Goal: Information Seeking & Learning: Find specific fact

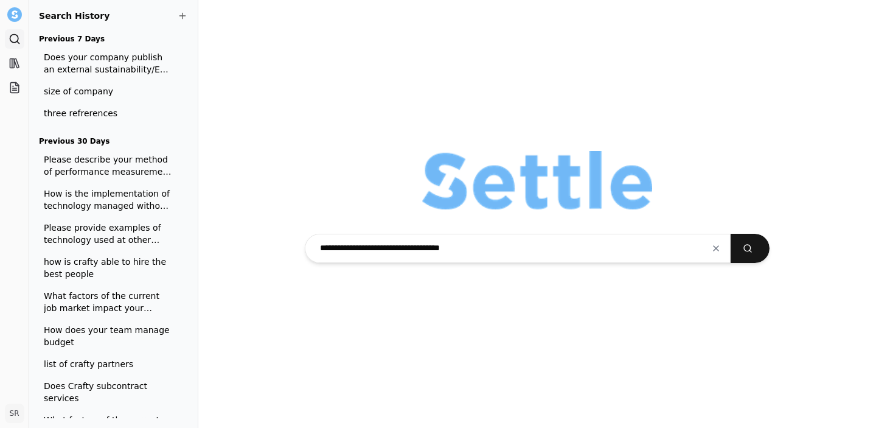
type input "**********"
click at [730, 234] on button "submit" at bounding box center [749, 248] width 39 height 29
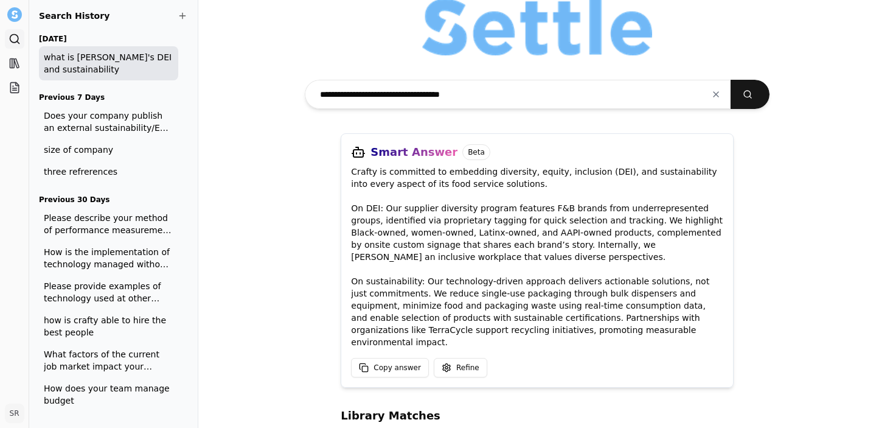
scroll to position [19, 0]
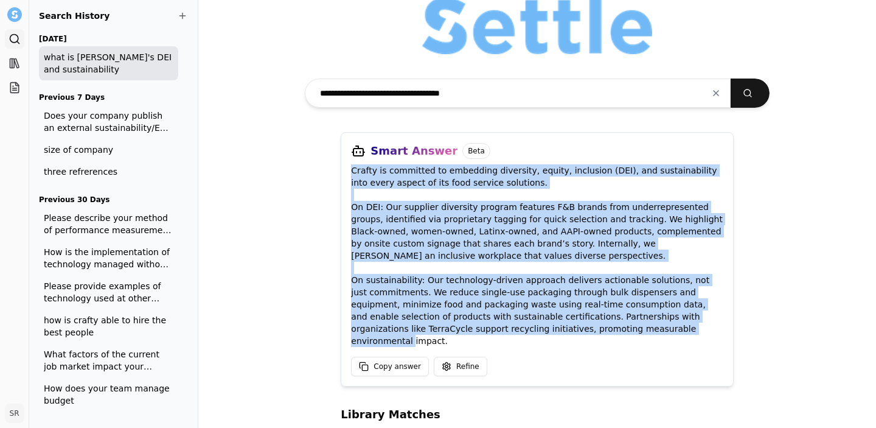
drag, startPoint x: 649, startPoint y: 335, endPoint x: 348, endPoint y: 173, distance: 342.0
click at [348, 173] on div "Smart Answer Beta Crafty is committed to embedding diversity, equity, inclusion…" at bounding box center [537, 259] width 393 height 254
copy p "Crafty is committed to embedding diversity, equity, inclusion (DEI), and sustai…"
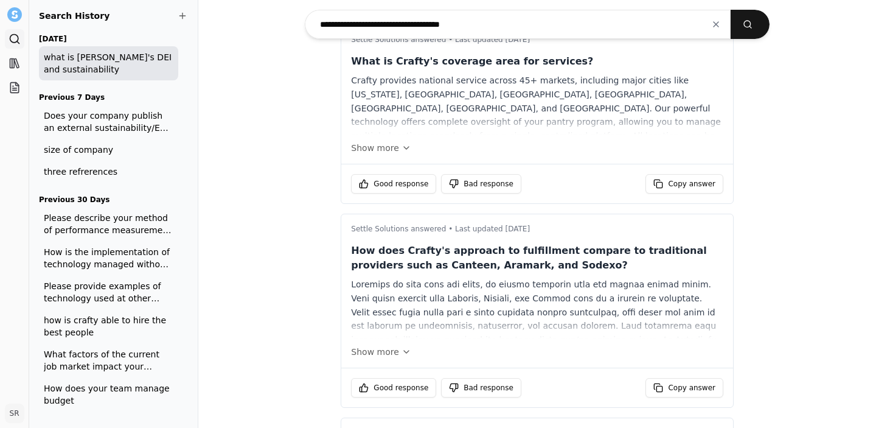
scroll to position [1023, 0]
